Goal: Information Seeking & Learning: Learn about a topic

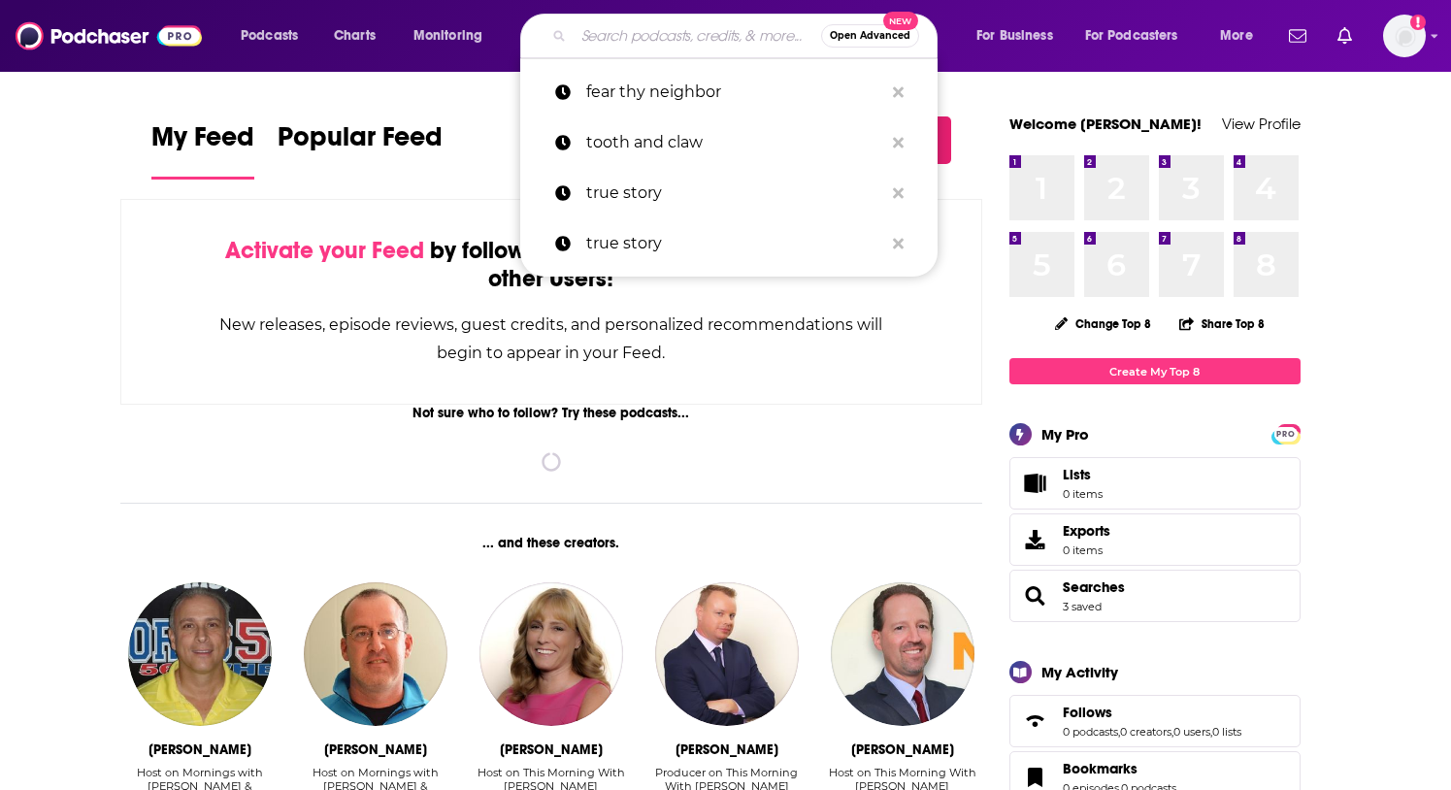
click at [603, 45] on input "Search podcasts, credits, & more..." at bounding box center [698, 35] width 248 height 31
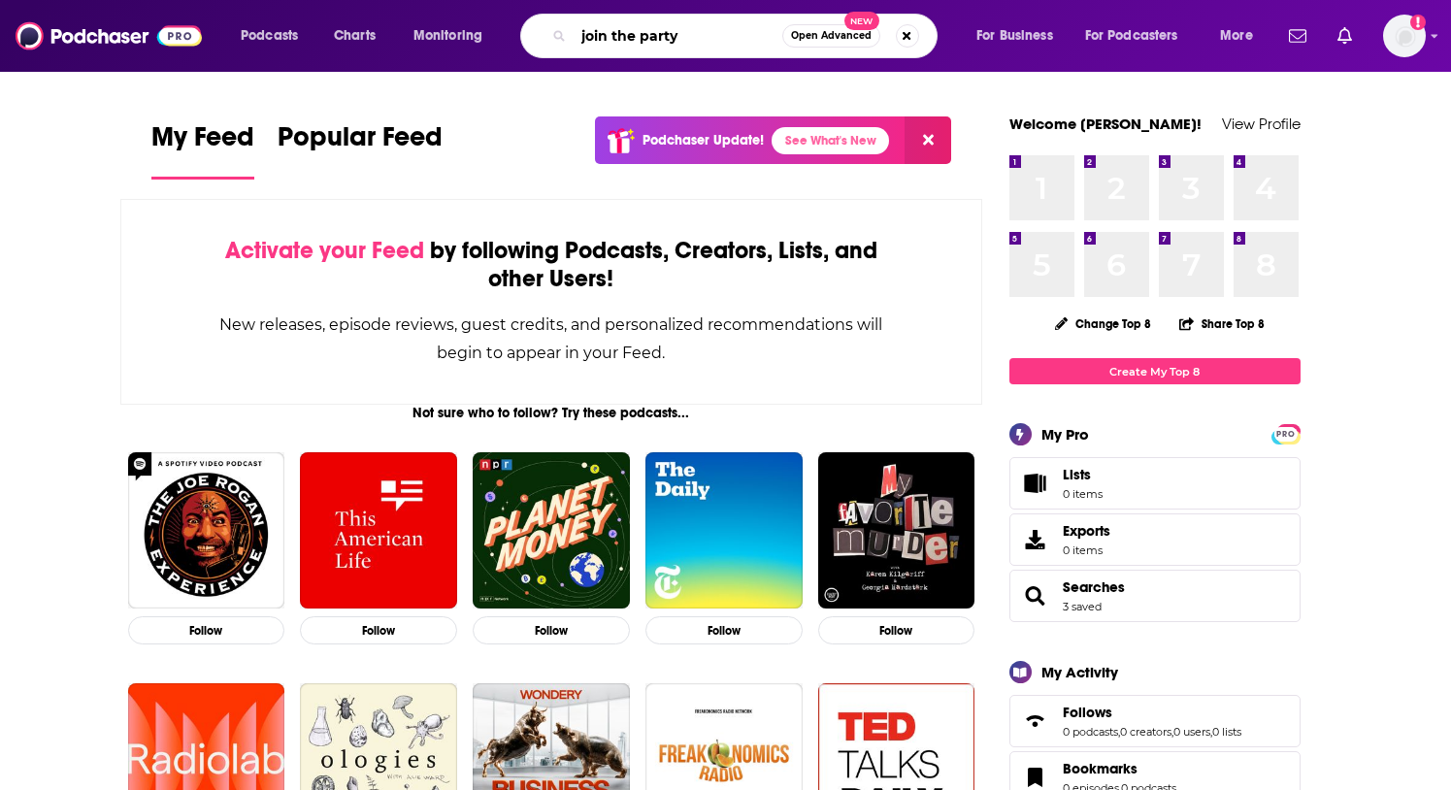
type input "join the party"
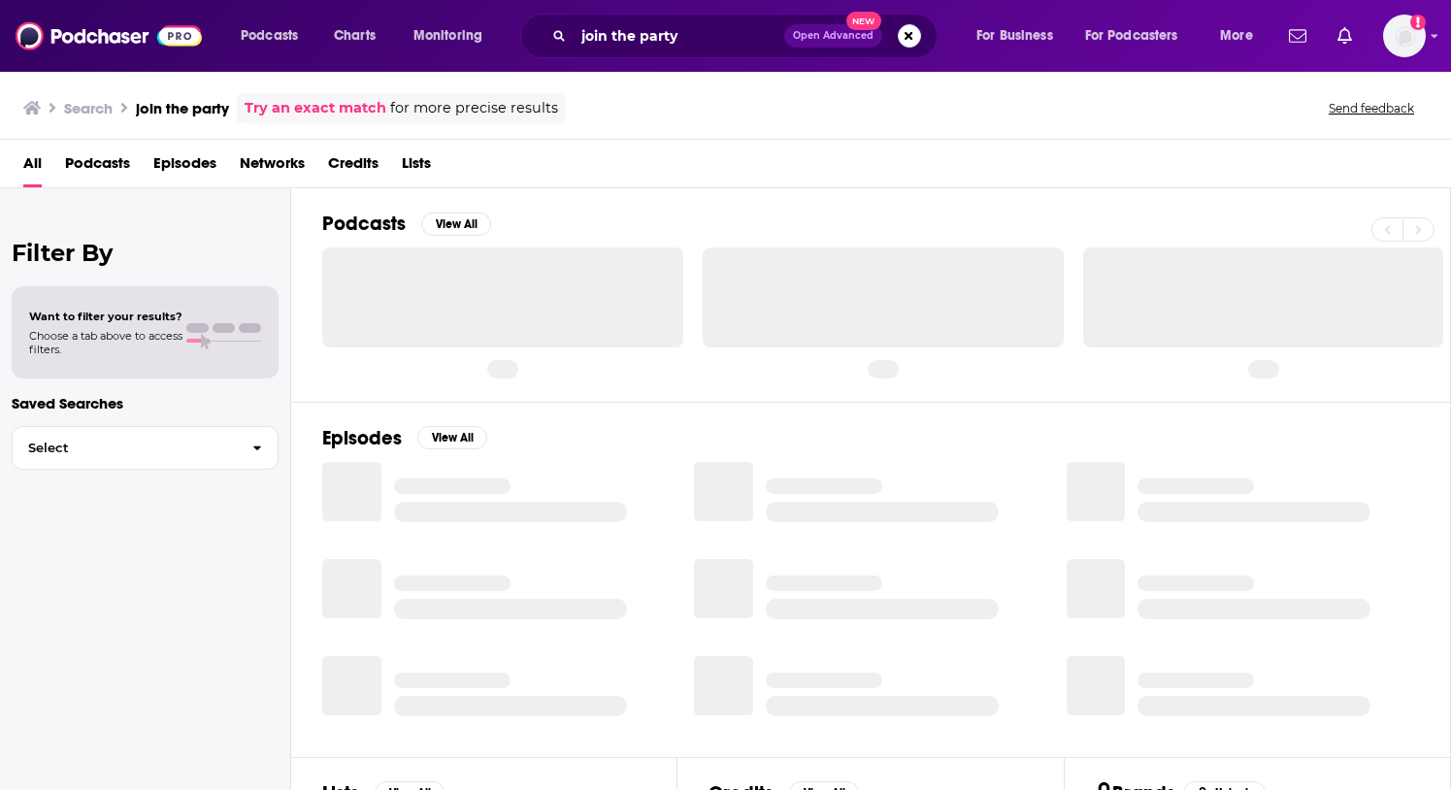
click at [407, 312] on div at bounding box center [502, 297] width 361 height 99
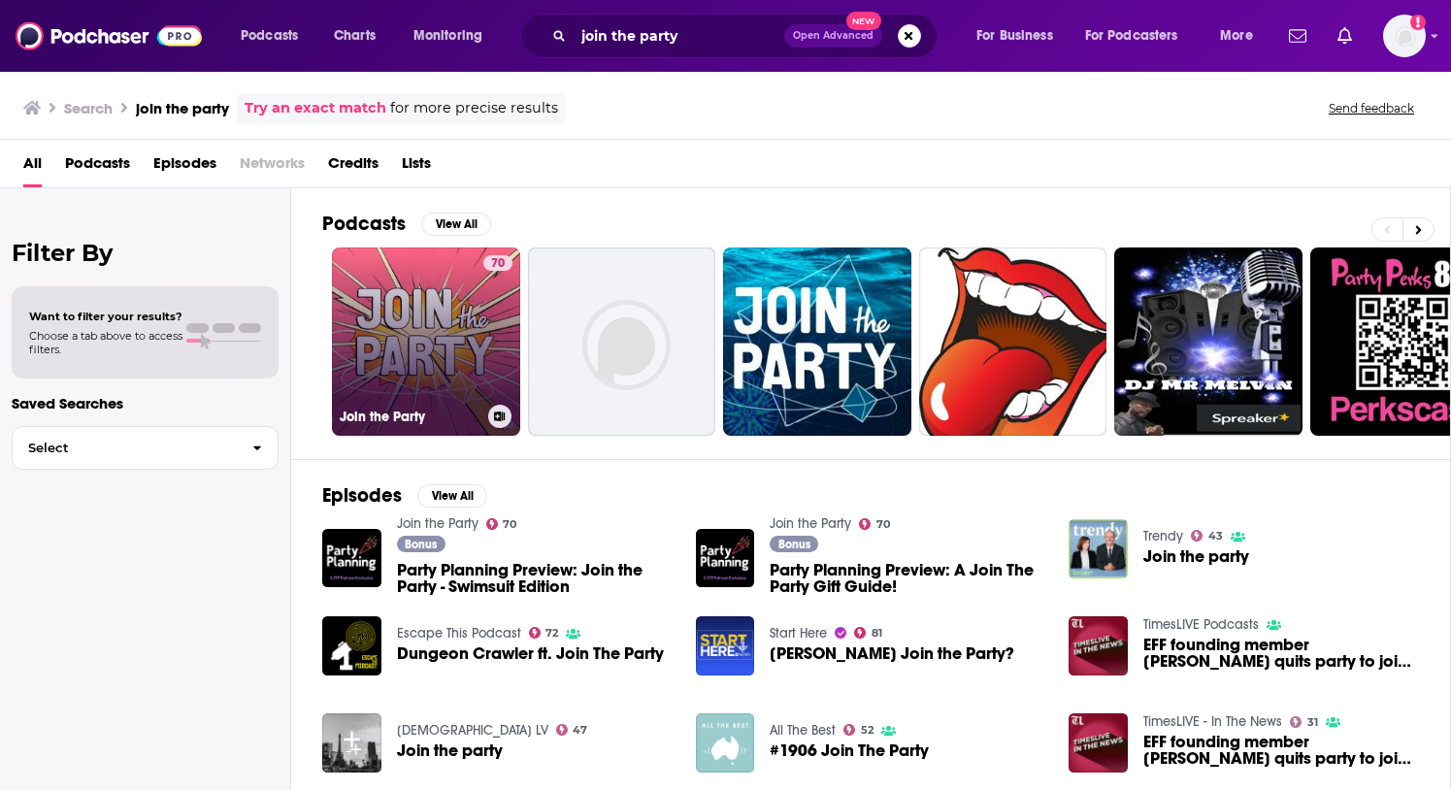
click at [401, 339] on link "70 Join the Party" at bounding box center [426, 342] width 188 height 188
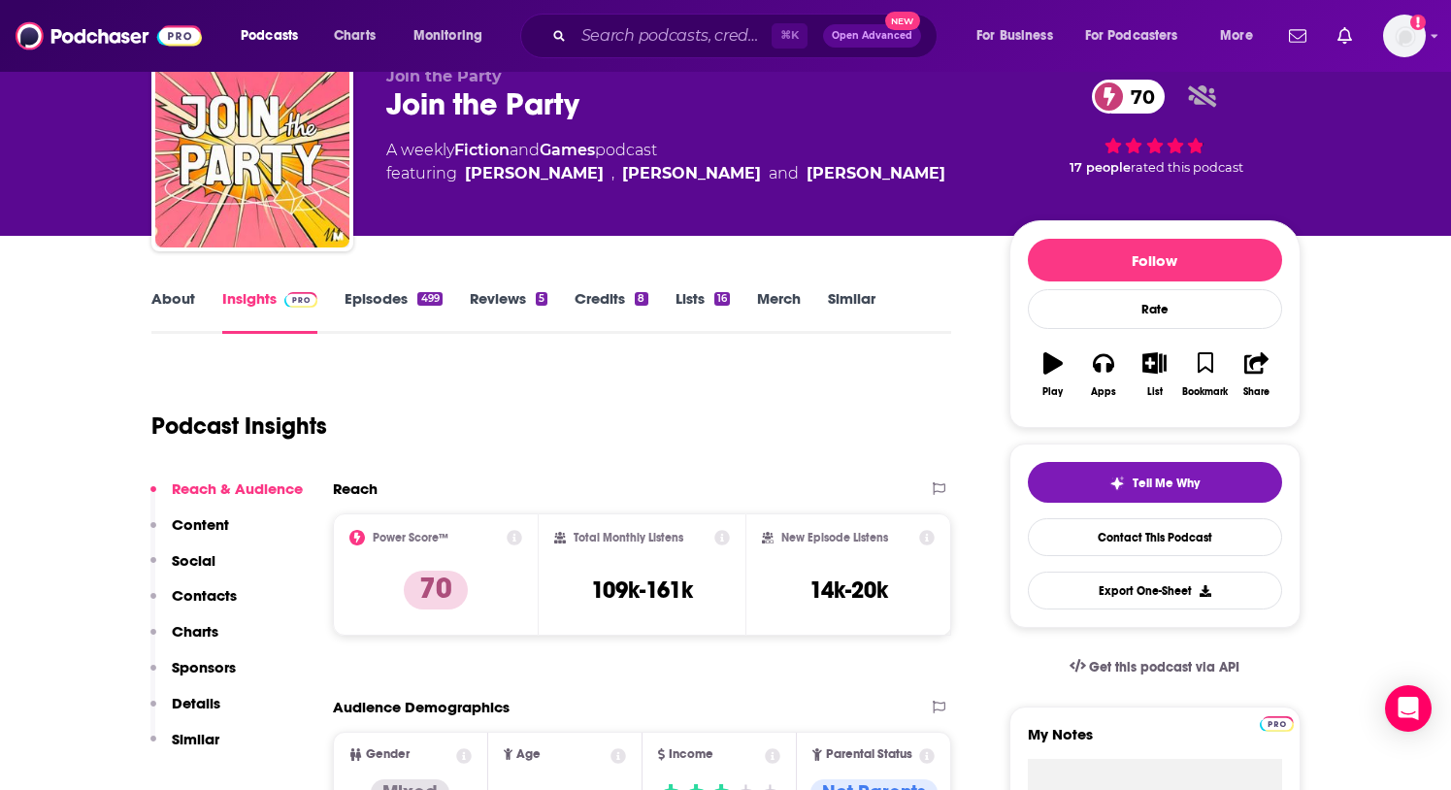
scroll to position [101, 0]
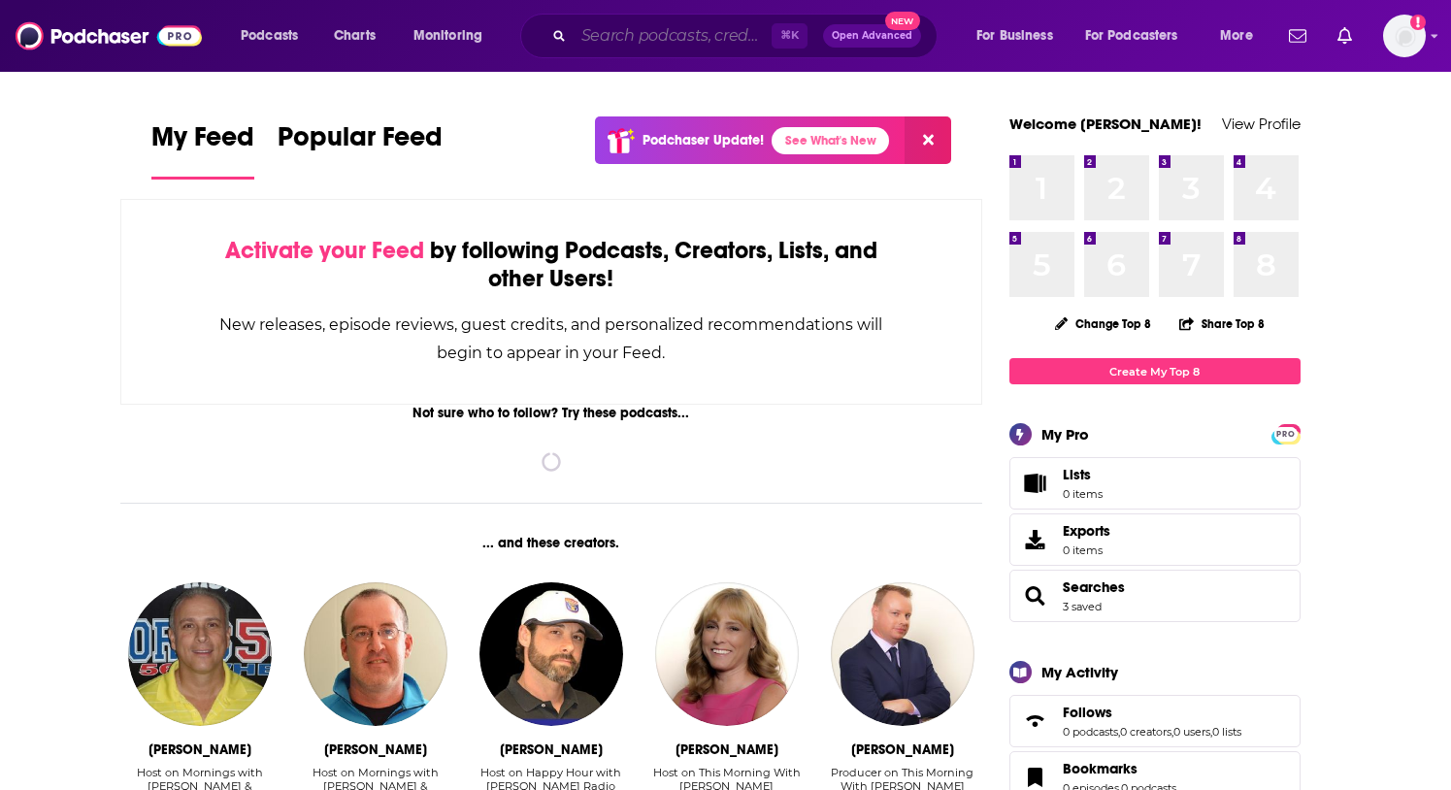
click at [683, 41] on input "Search podcasts, credits, & more..." at bounding box center [673, 35] width 198 height 31
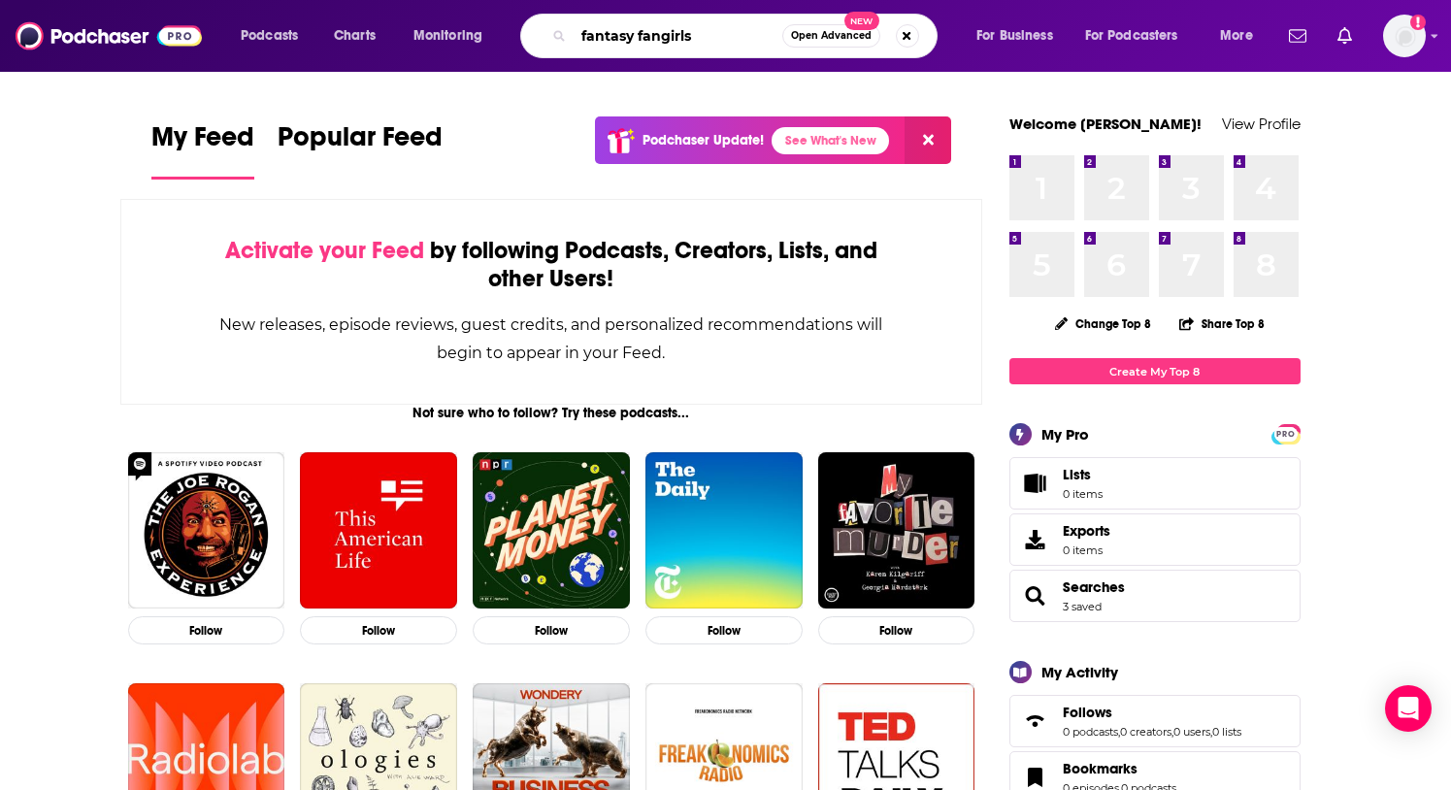
type input "fantasy fangirls"
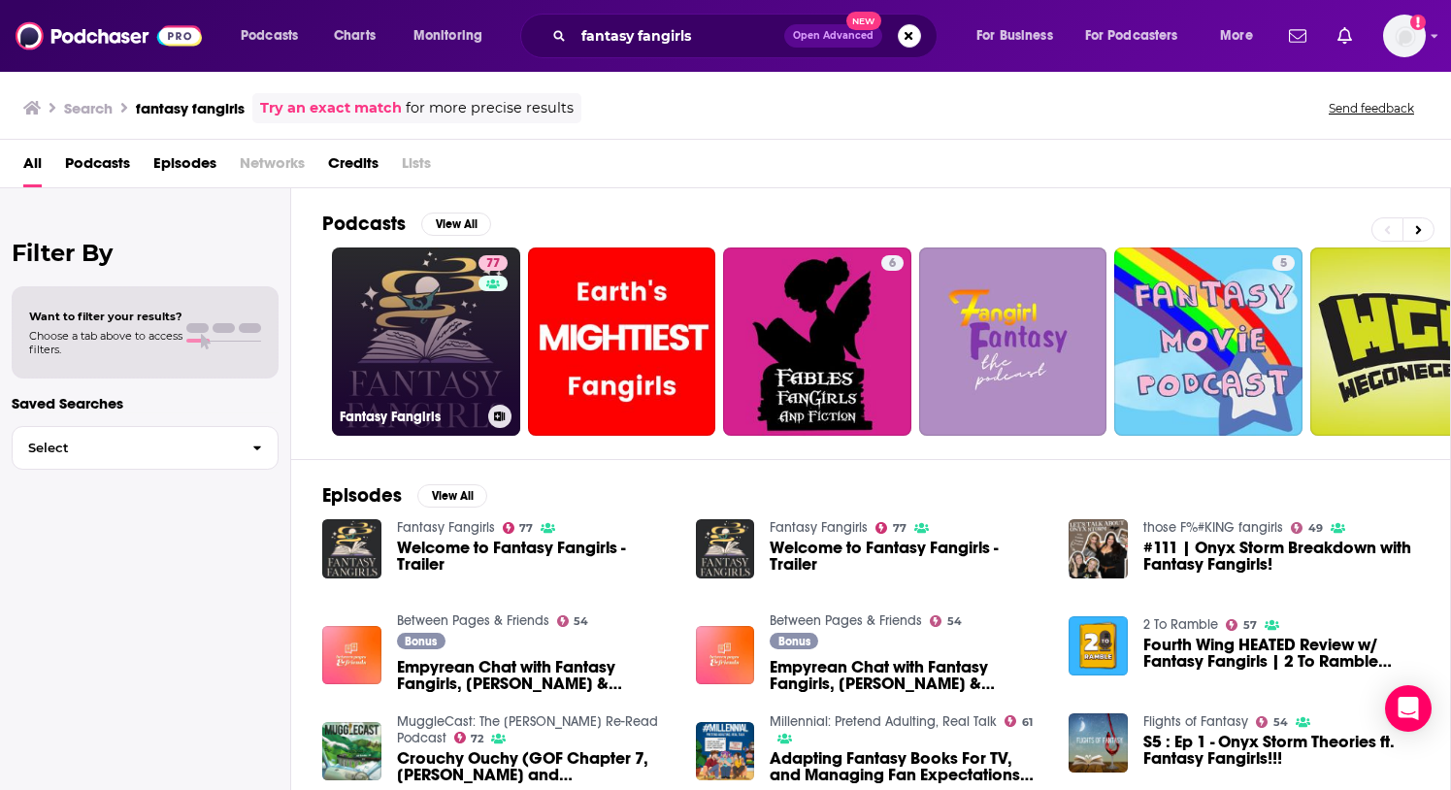
click at [397, 321] on link "77 Fantasy Fangirls" at bounding box center [426, 342] width 188 height 188
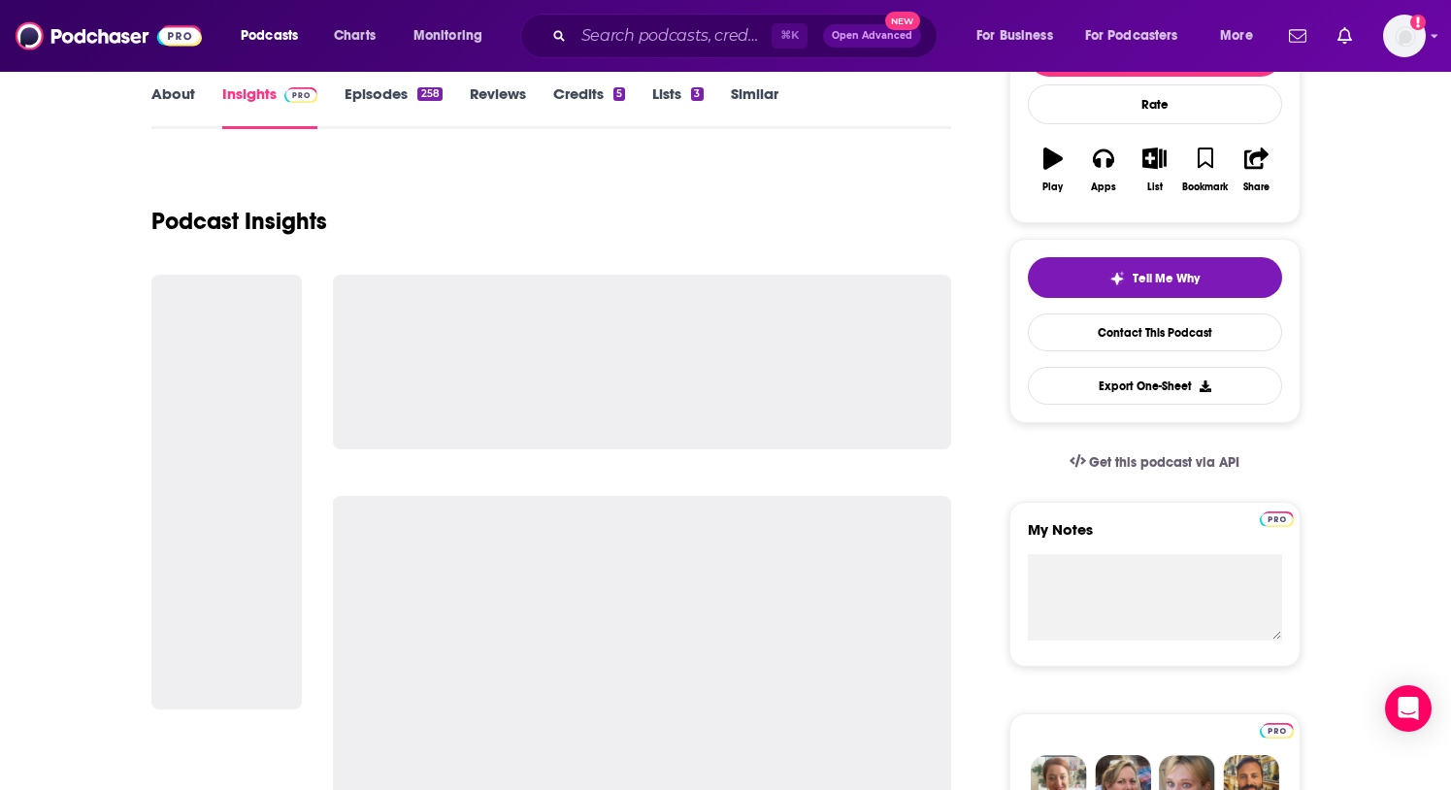
scroll to position [318, 0]
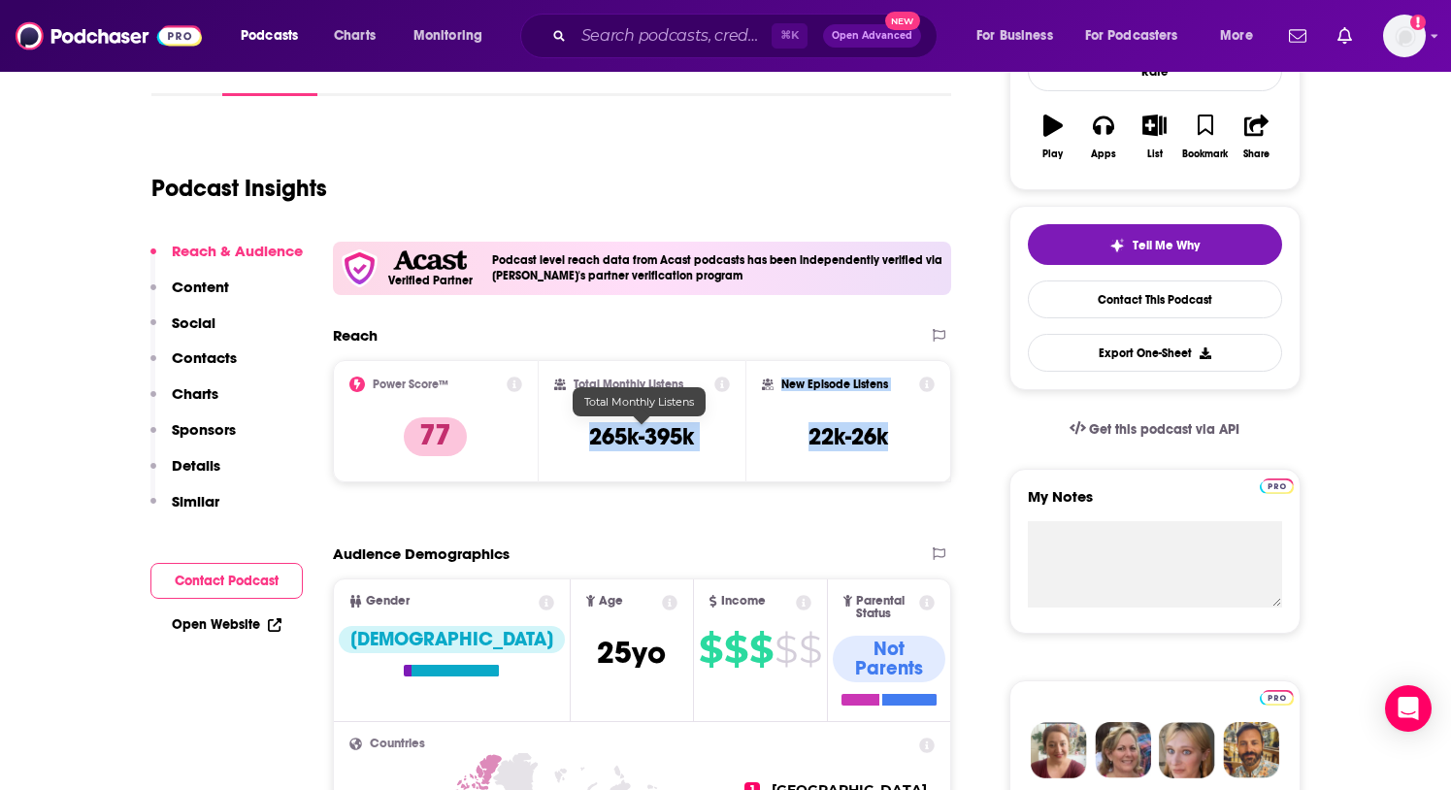
drag, startPoint x: 909, startPoint y: 439, endPoint x: 580, endPoint y: 438, distance: 329.0
click at [580, 438] on div "Power Score™ 77 Total Monthly Listens 265k-395k New Episode Listens 22k-26k" at bounding box center [642, 421] width 619 height 122
copy div "265k-395k New Episode Listens 22k-26k"
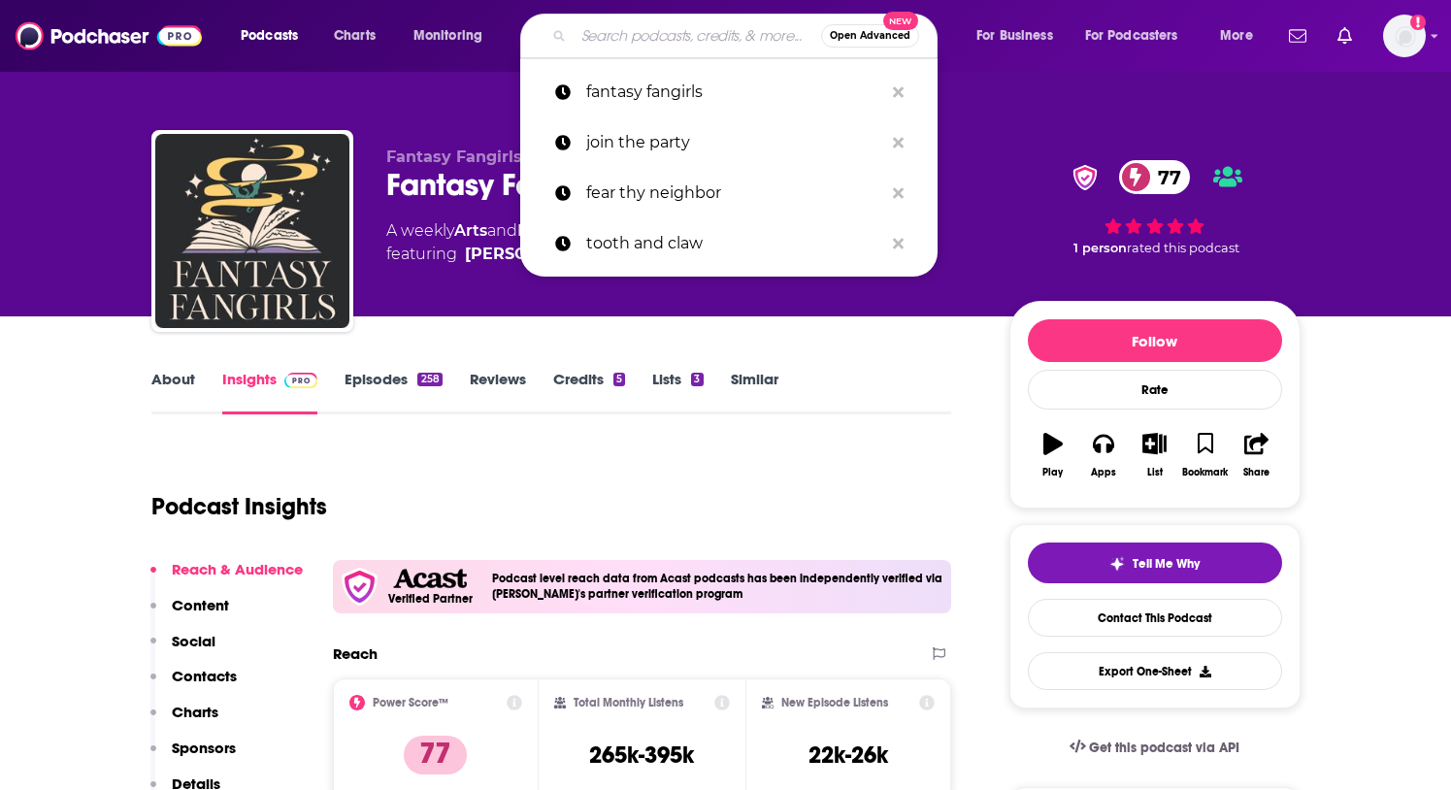
click at [604, 33] on input "Search podcasts, credits, & more..." at bounding box center [698, 35] width 248 height 31
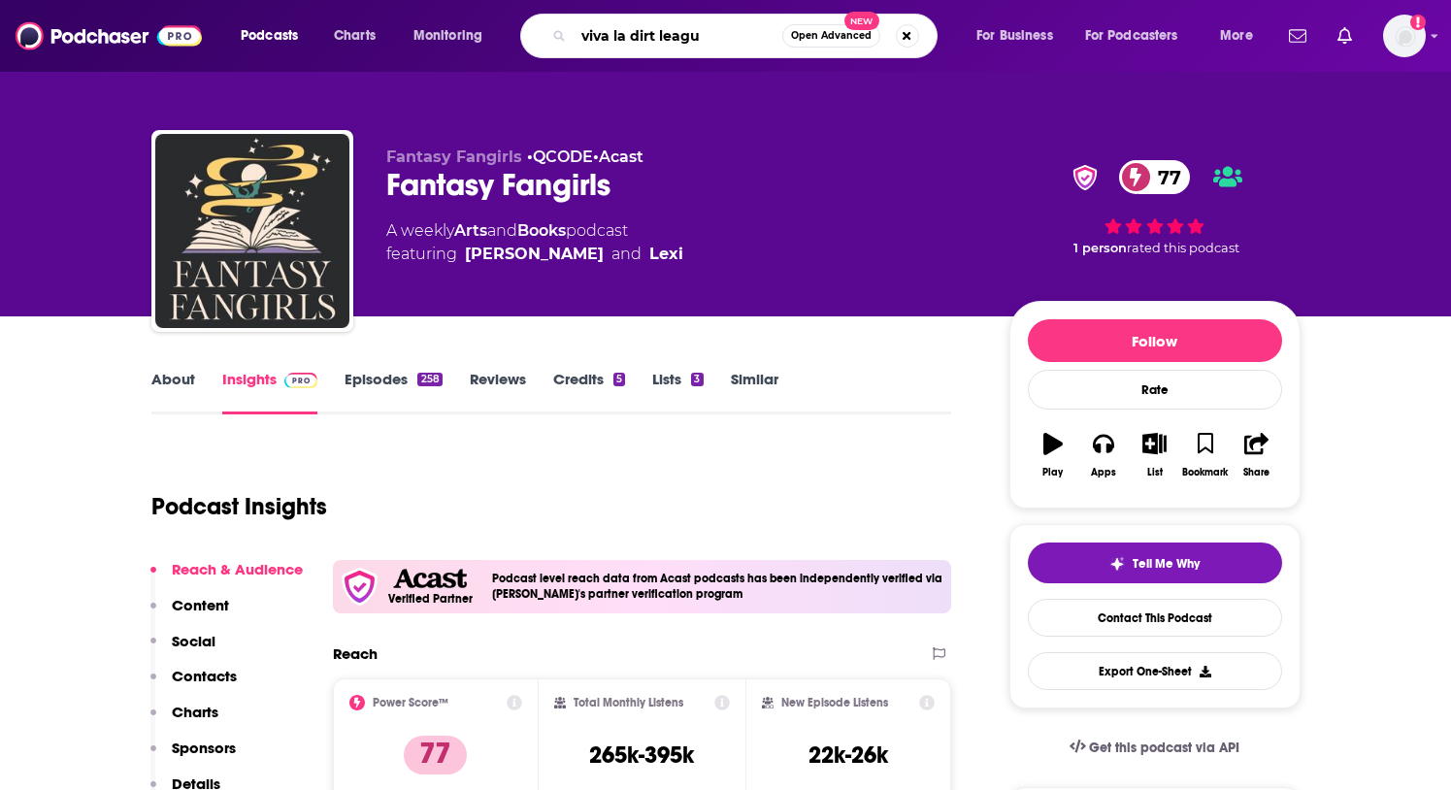
type input "viva la dirt league"
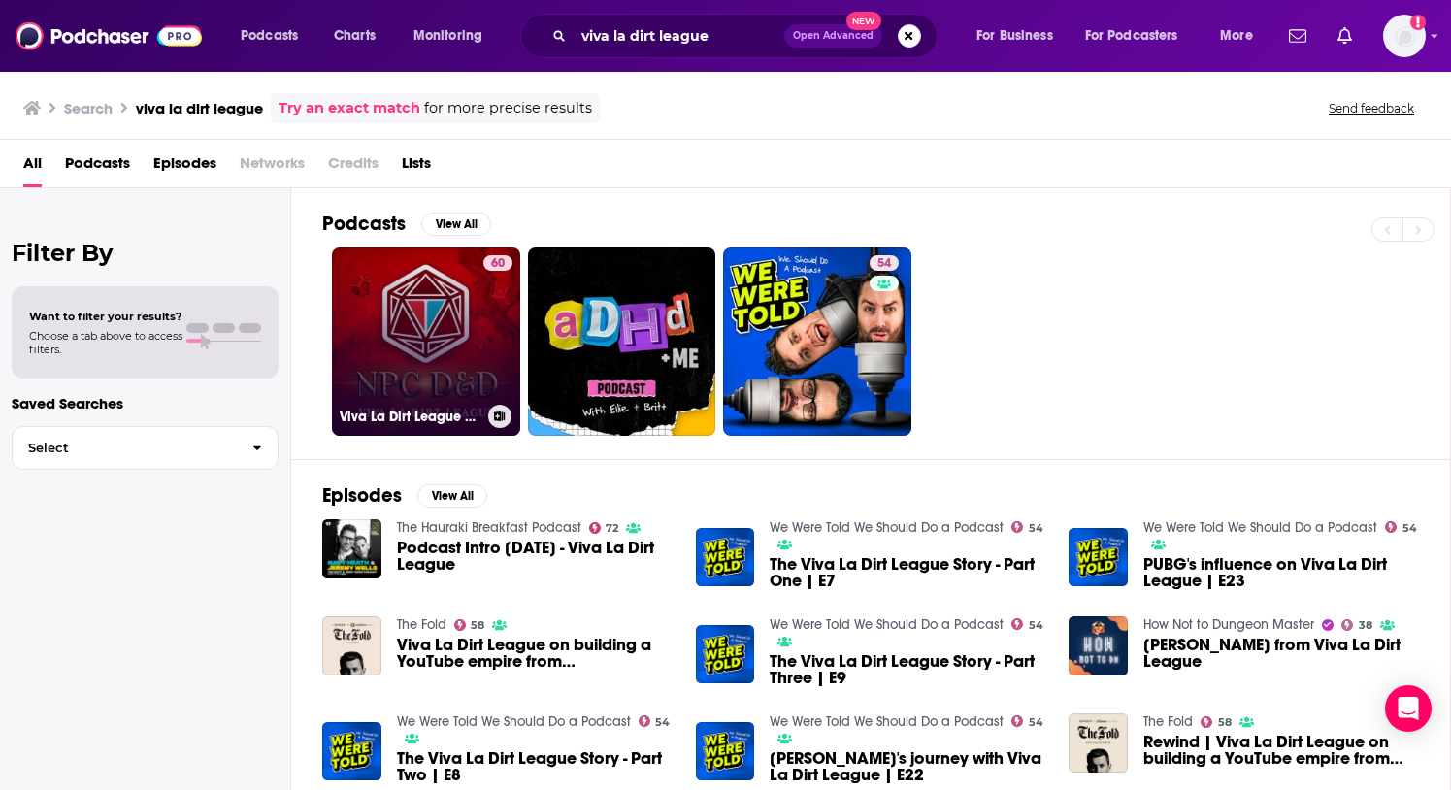
click at [413, 400] on link "60 Viva La Dirt League D&D" at bounding box center [426, 342] width 188 height 188
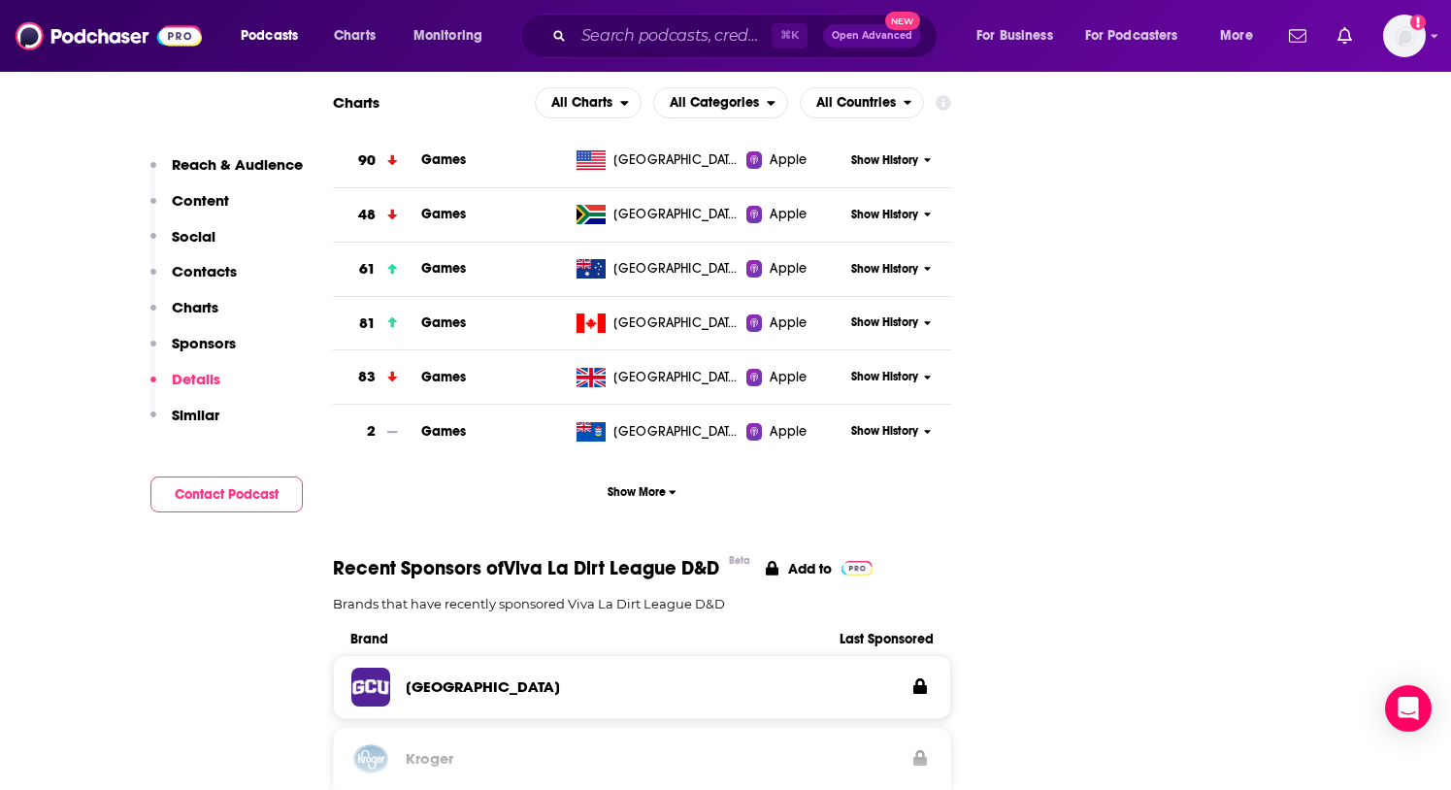
scroll to position [942, 0]
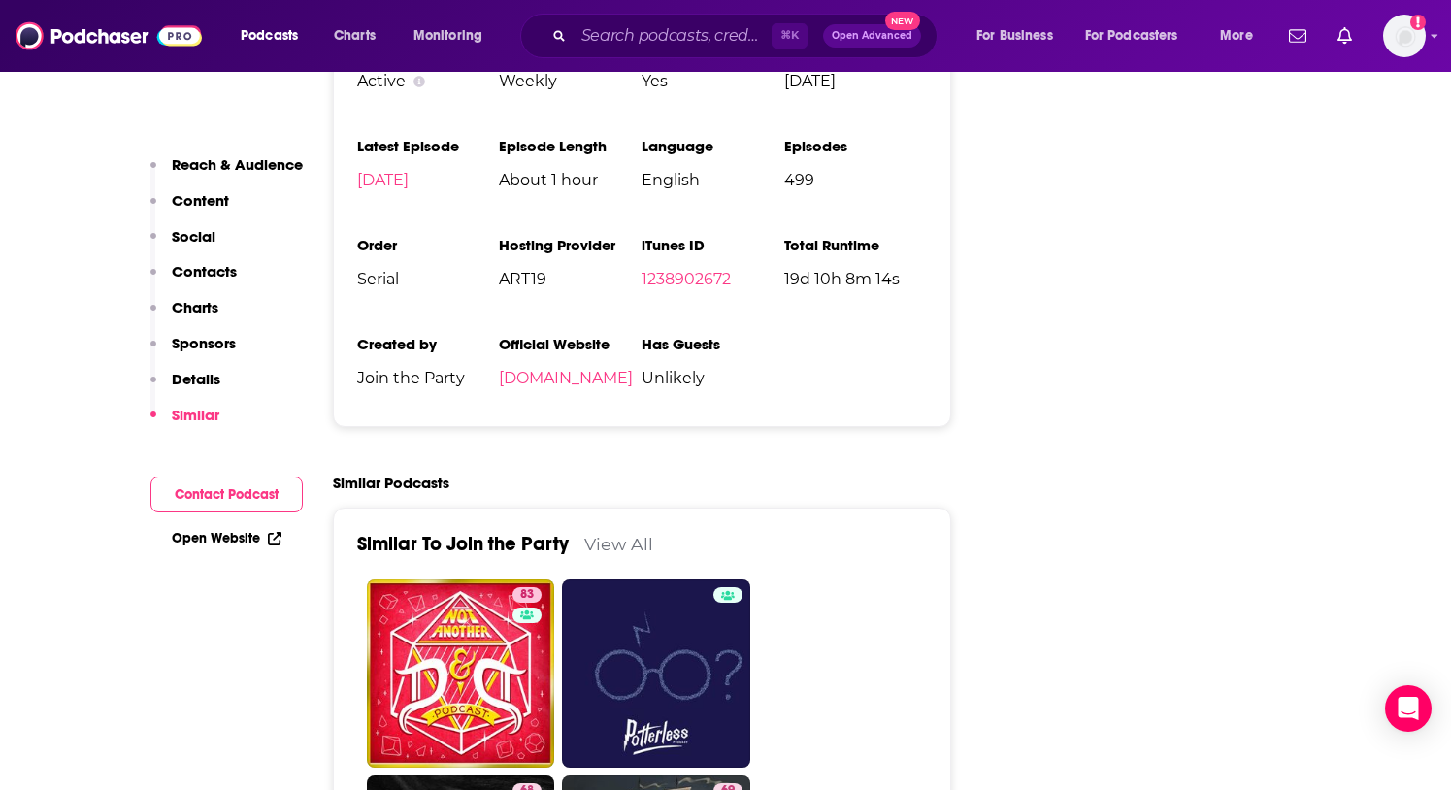
scroll to position [3313, 0]
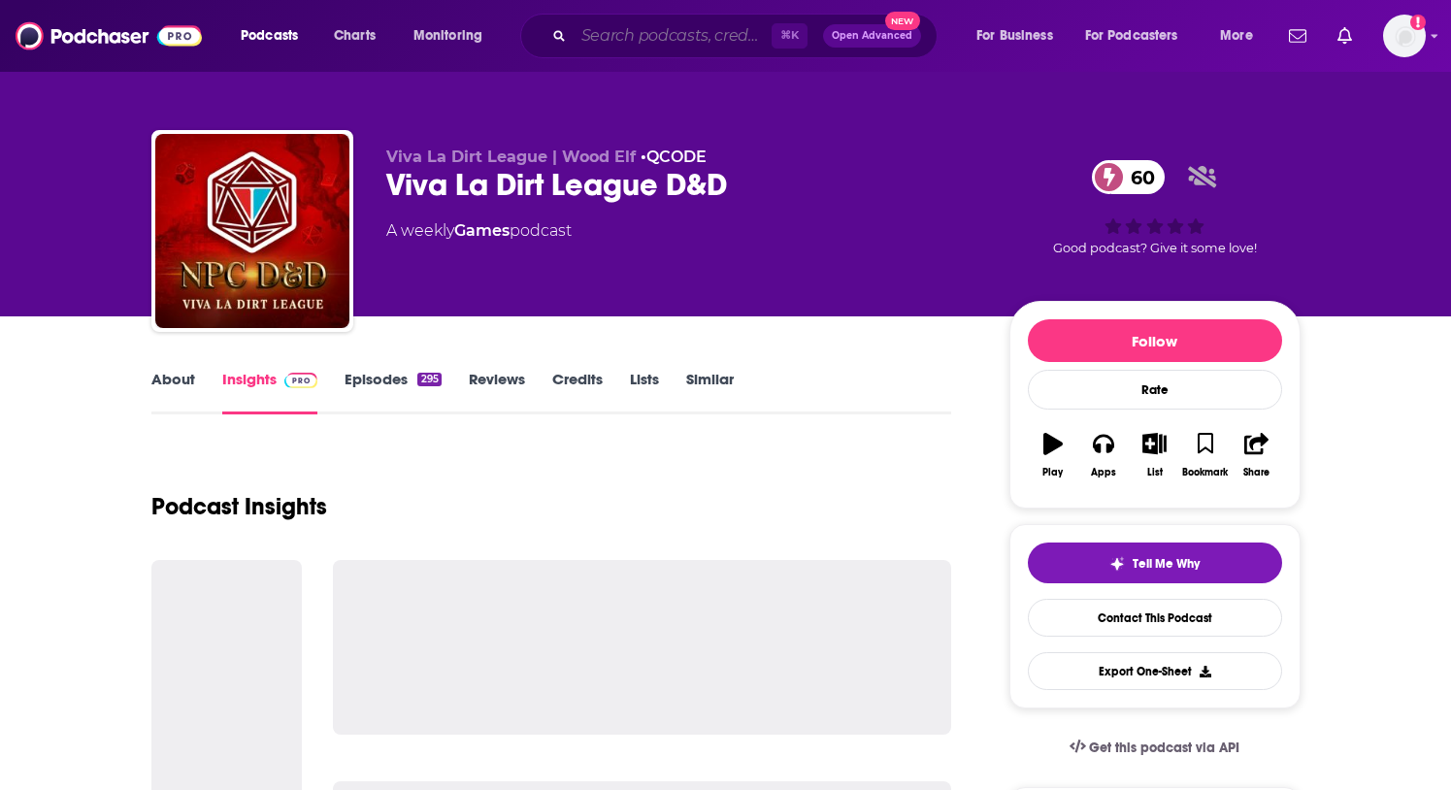
click at [630, 36] on input "Search podcasts, credits, & more..." at bounding box center [673, 35] width 198 height 31
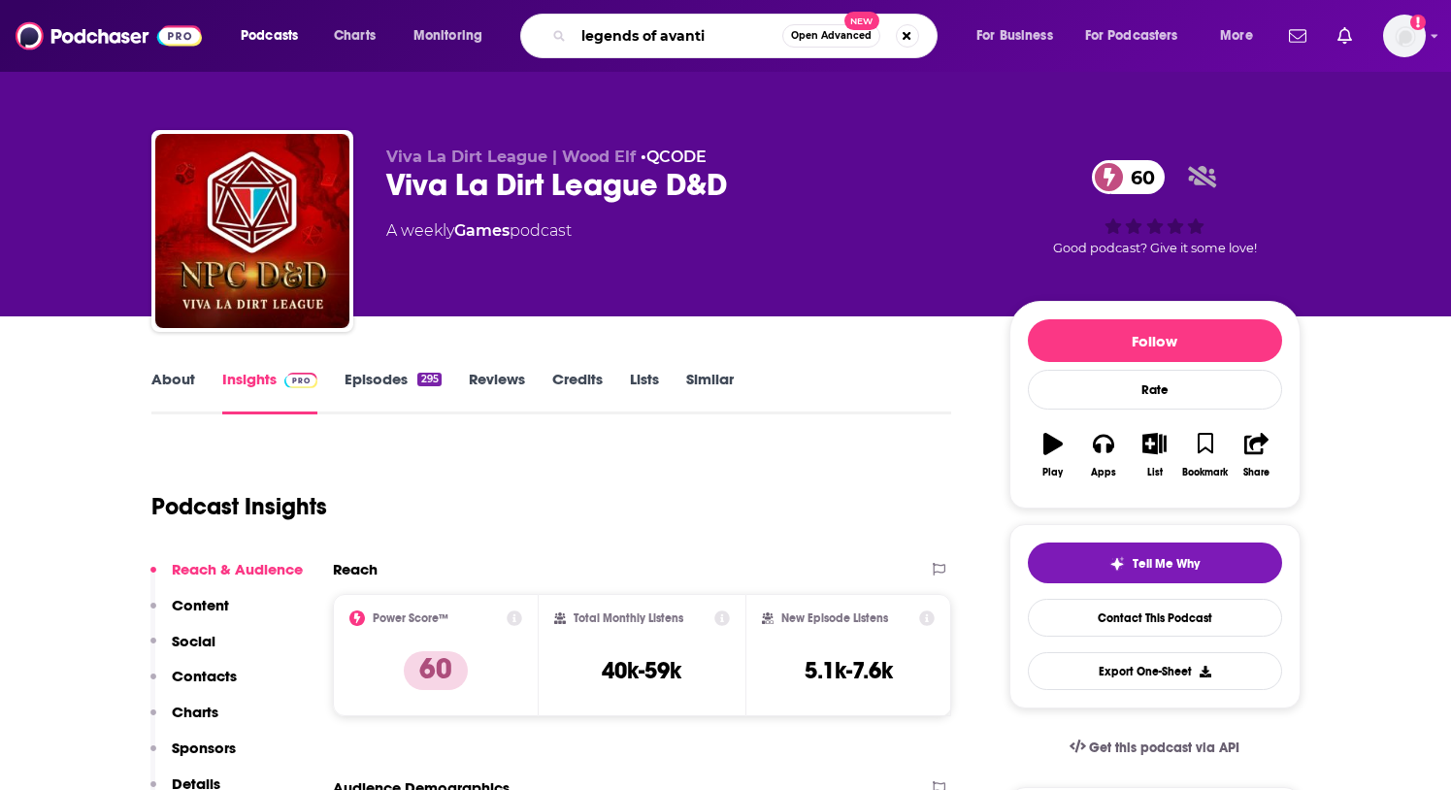
type input "legends of avantis"
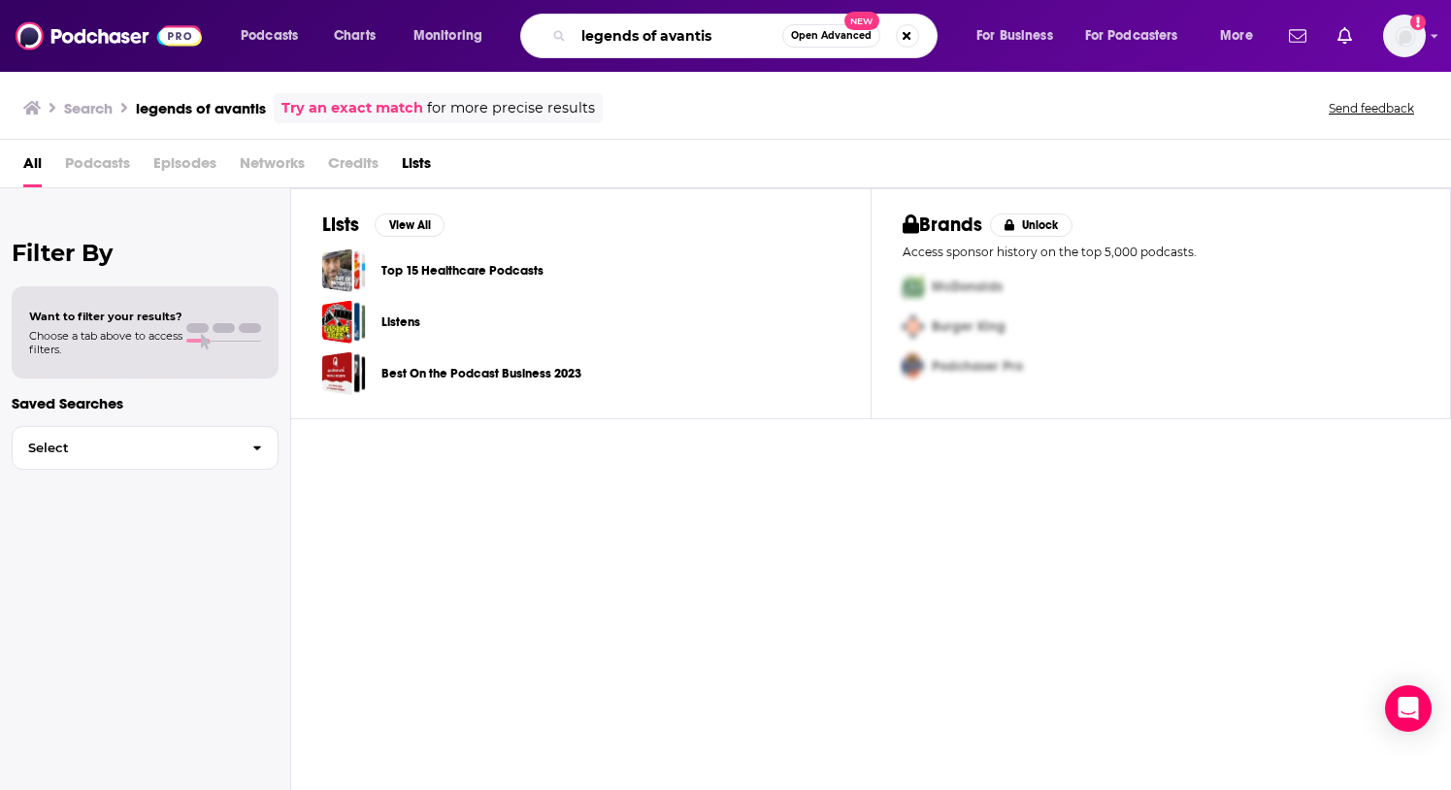
click at [699, 36] on input "legends of avantis" at bounding box center [678, 35] width 209 height 31
type input "legends of avantris"
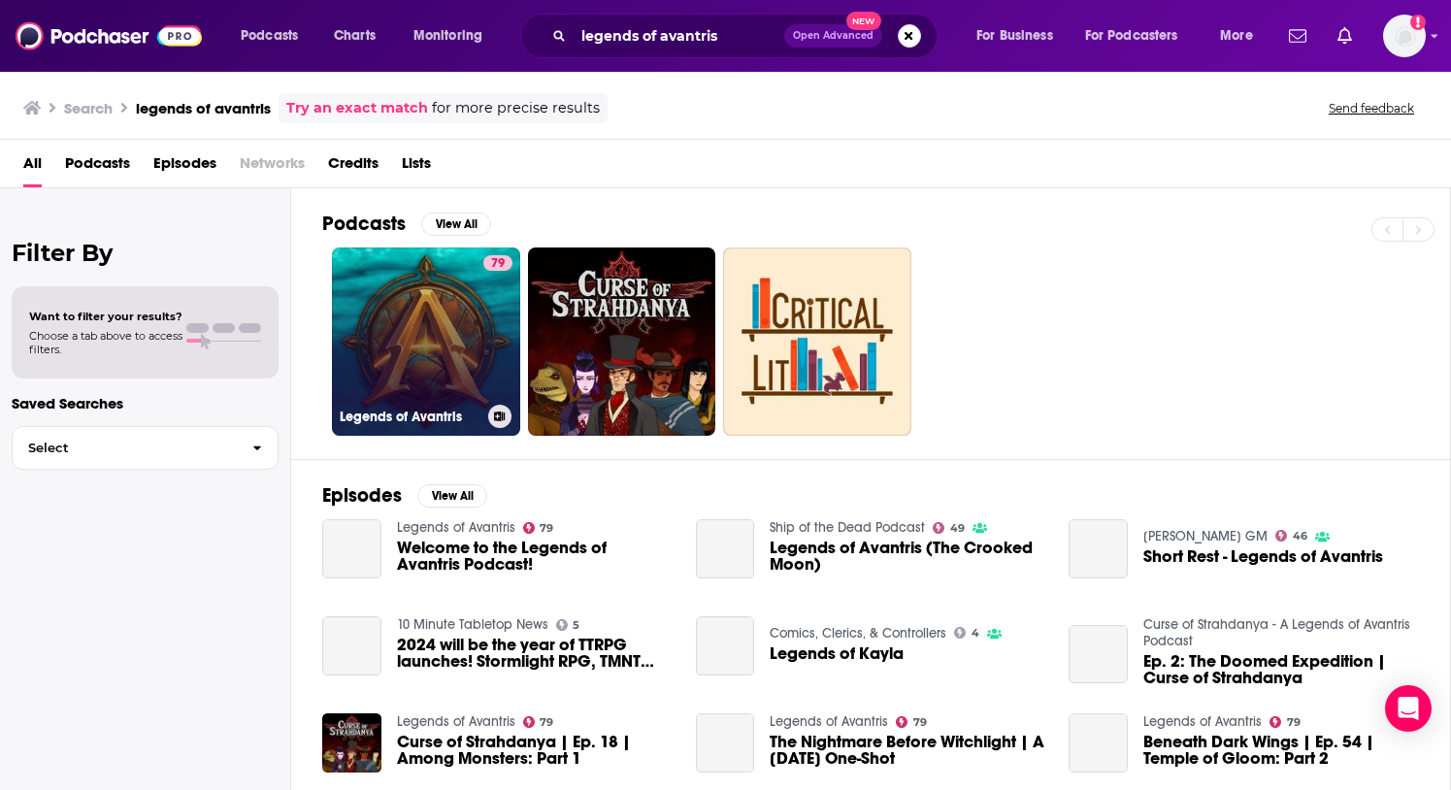
click at [450, 378] on link "79 Legends of Avantris" at bounding box center [426, 342] width 188 height 188
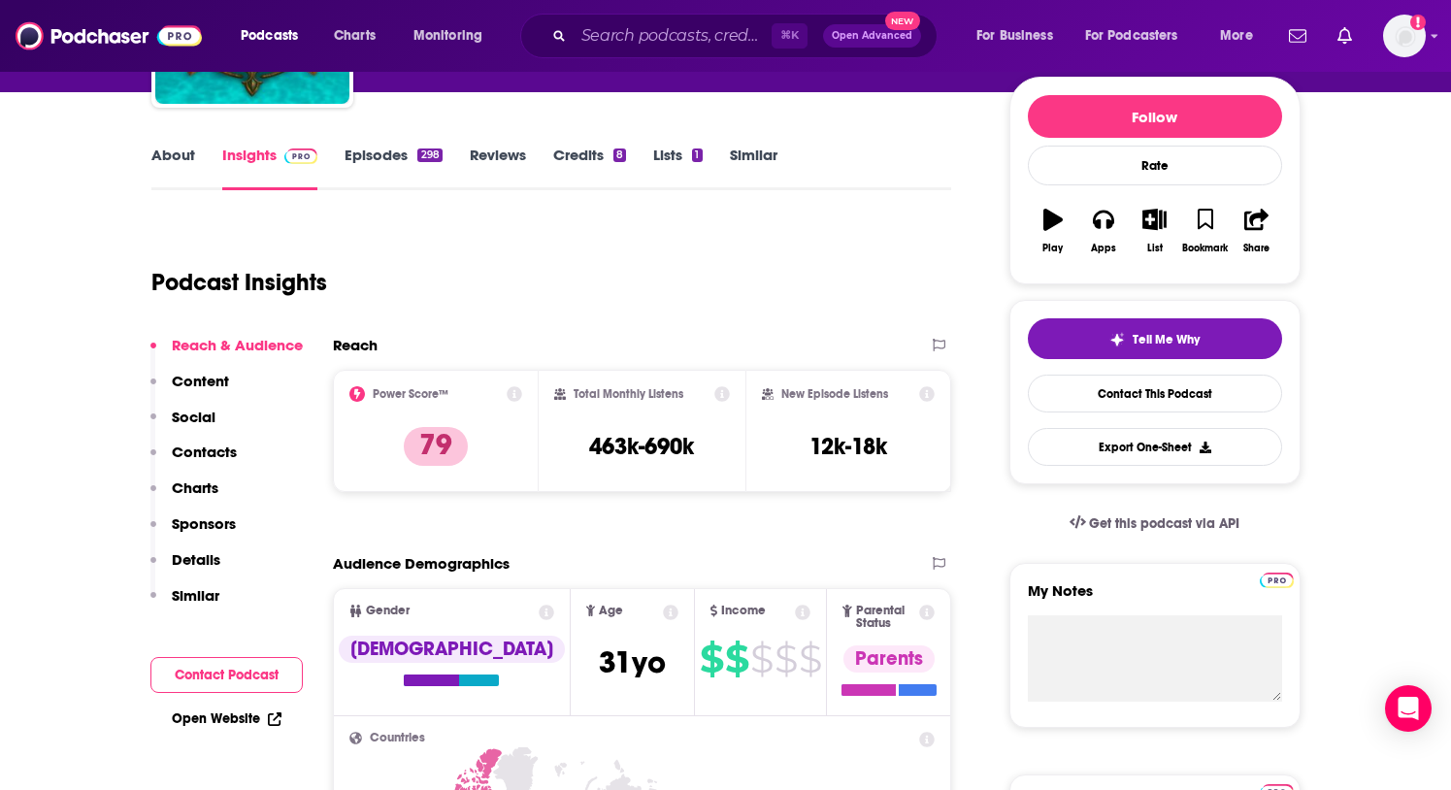
scroll to position [485, 0]
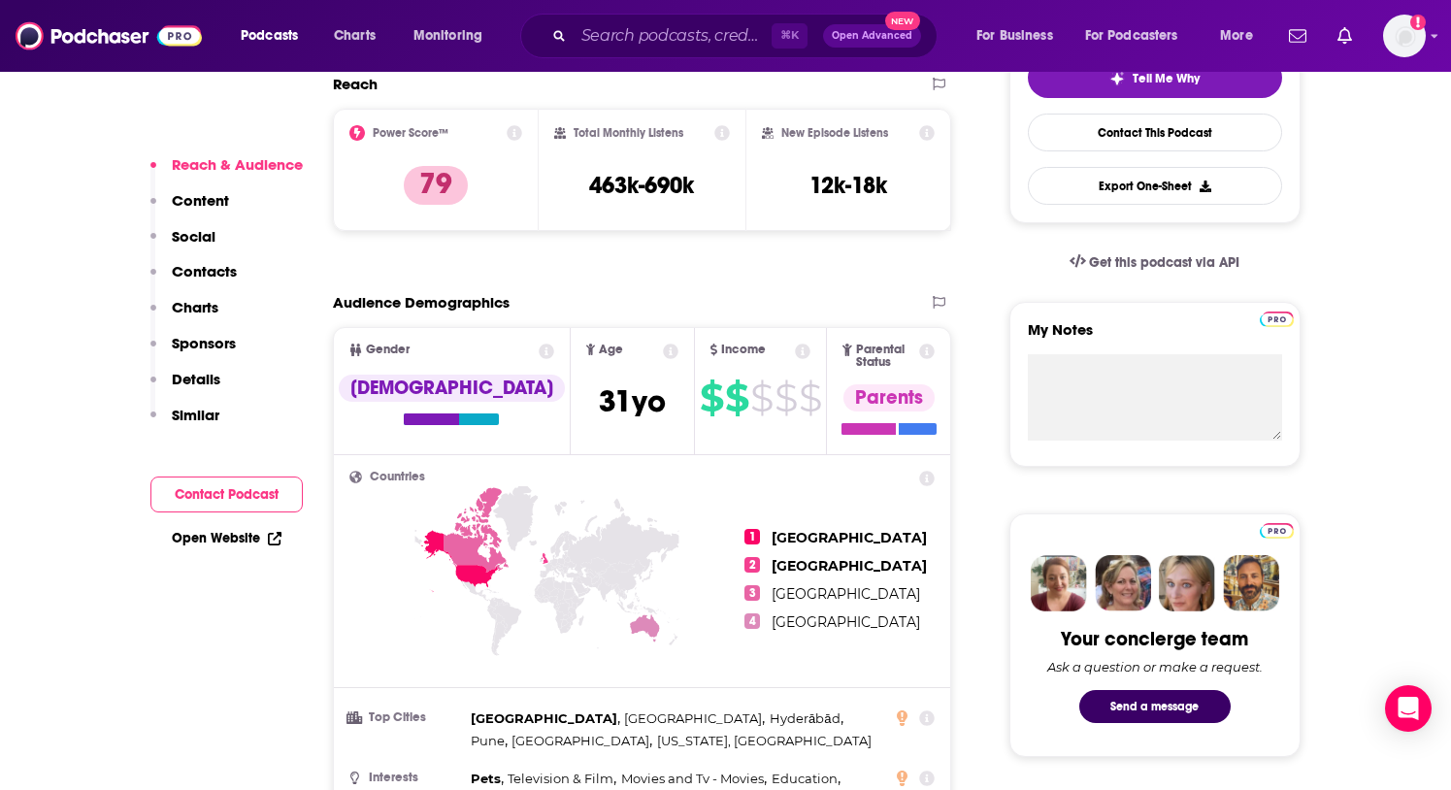
click at [478, 565] on icon at bounding box center [458, 561] width 77 height 62
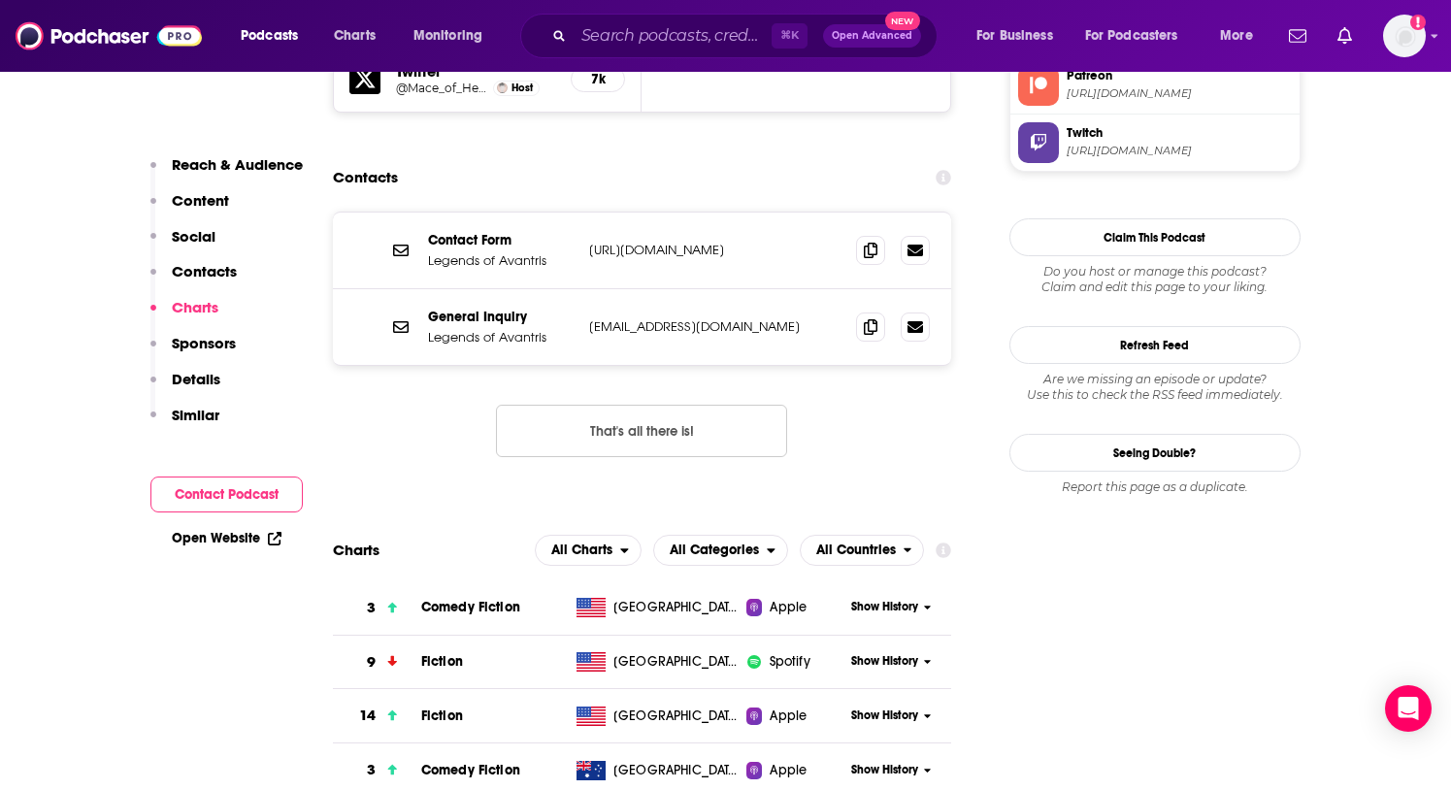
scroll to position [2006, 0]
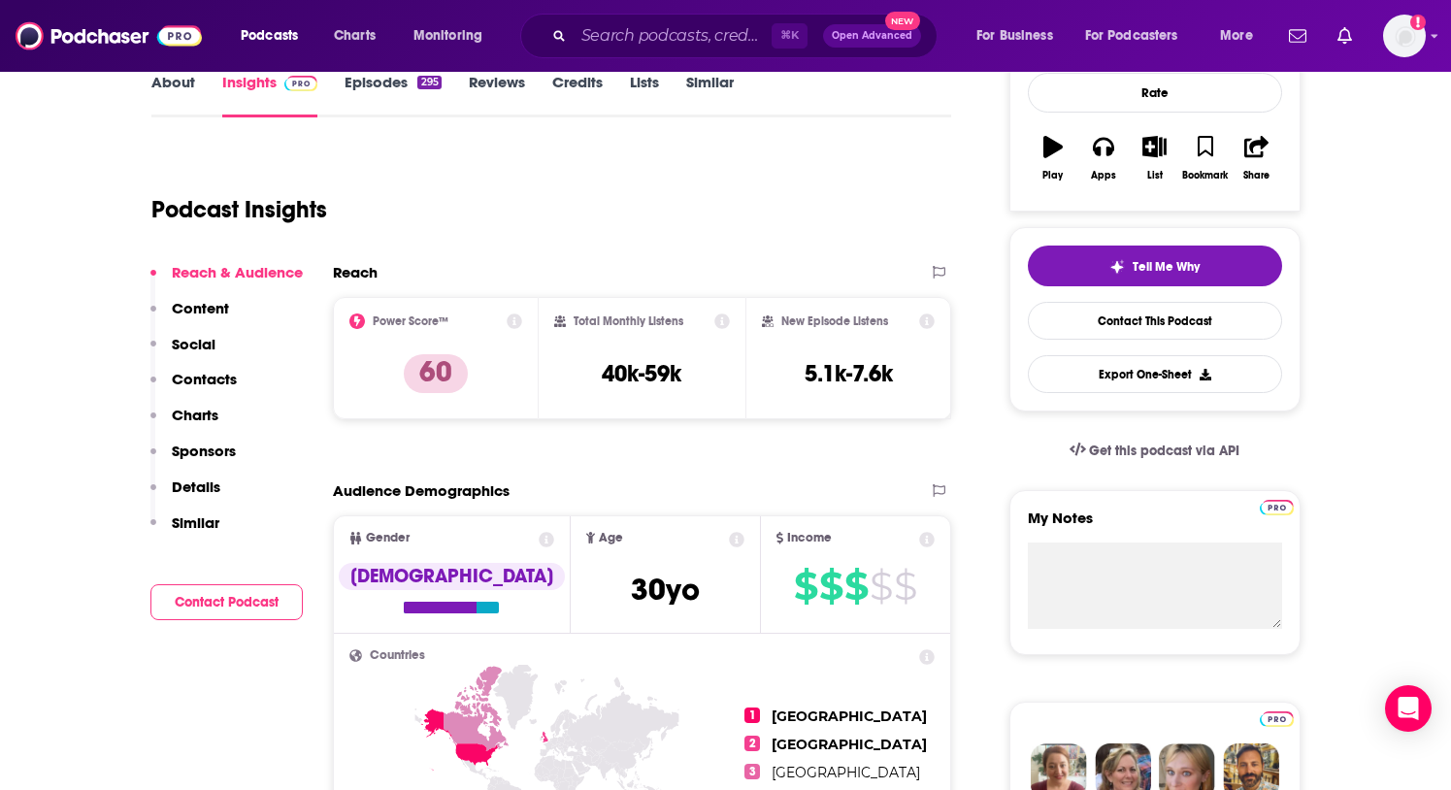
scroll to position [417, 0]
